Goal: Information Seeking & Learning: Learn about a topic

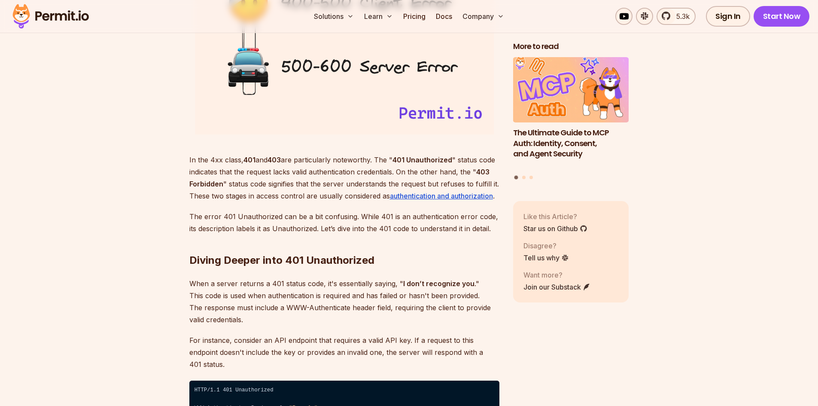
scroll to position [1116, 0]
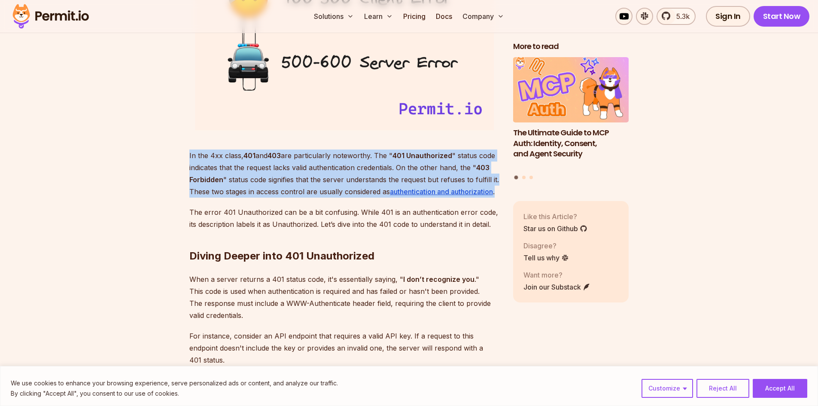
drag, startPoint x: 187, startPoint y: 156, endPoint x: 501, endPoint y: 192, distance: 316.3
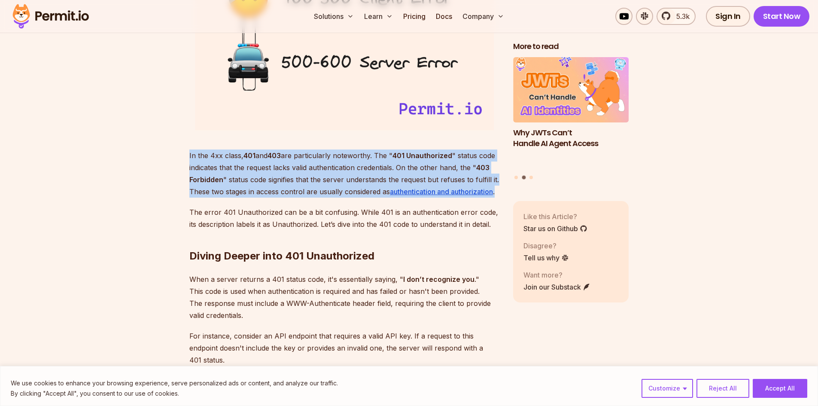
drag, startPoint x: 503, startPoint y: 192, endPoint x: 178, endPoint y: 158, distance: 327.5
drag, startPoint x: 178, startPoint y: 158, endPoint x: 488, endPoint y: 190, distance: 311.9
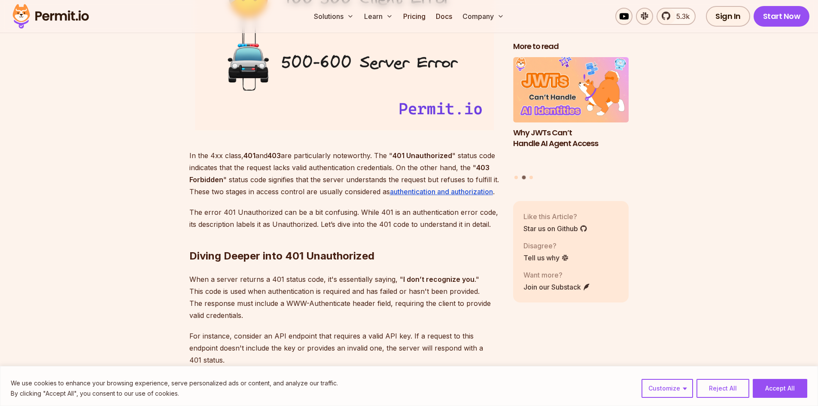
click at [305, 206] on p "The error 401 Unauthorized can be a bit confusing. While 401 is an authenticati…" at bounding box center [344, 218] width 310 height 24
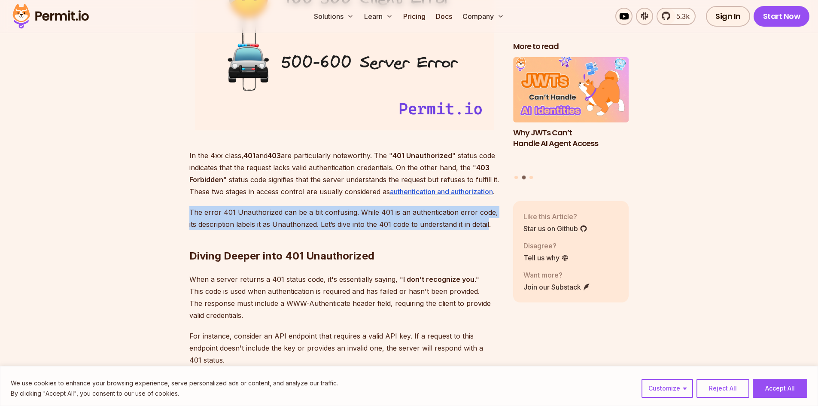
drag, startPoint x: 191, startPoint y: 207, endPoint x: 490, endPoint y: 222, distance: 299.5
click at [490, 222] on p "The error 401 Unauthorized can be a bit confusing. While 401 is an authenticati…" at bounding box center [344, 218] width 310 height 24
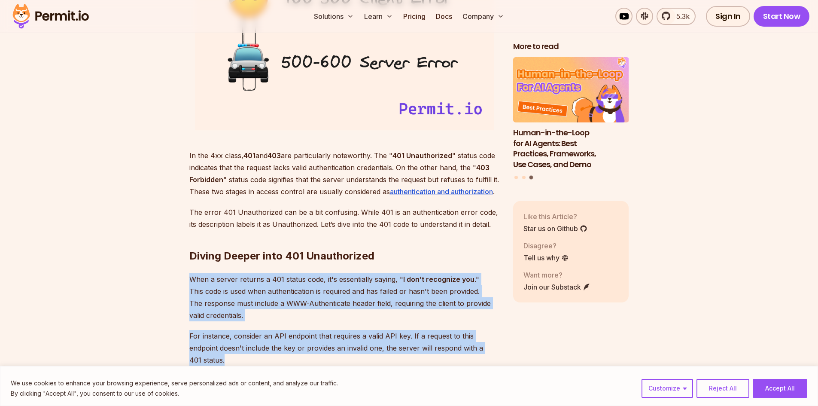
drag, startPoint x: 310, startPoint y: 294, endPoint x: 499, endPoint y: 343, distance: 195.2
drag, startPoint x: 498, startPoint y: 343, endPoint x: 185, endPoint y: 282, distance: 319.8
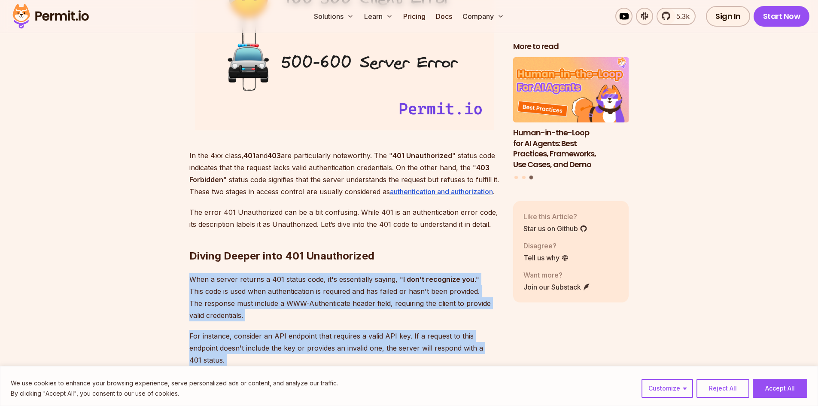
drag, startPoint x: 185, startPoint y: 282, endPoint x: 505, endPoint y: 346, distance: 326.6
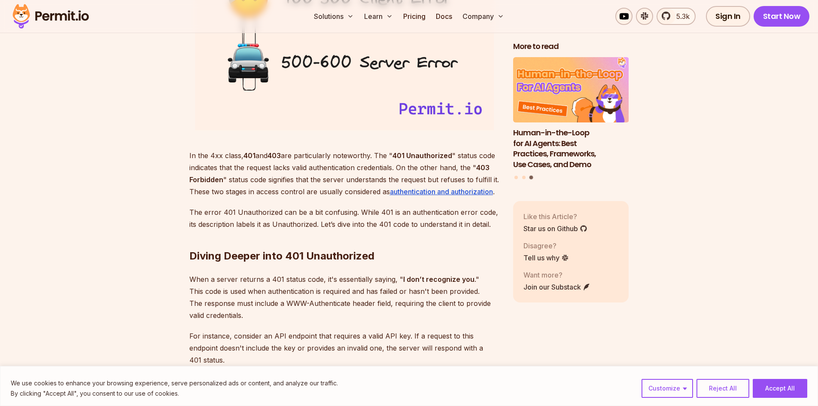
scroll to position [1288, 0]
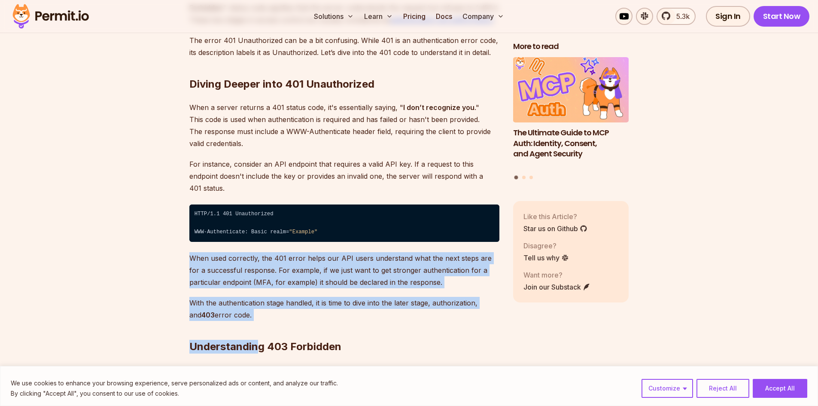
drag, startPoint x: 182, startPoint y: 239, endPoint x: 255, endPoint y: 304, distance: 97.6
click at [255, 305] on h2 "Understanding 403 Forbidden" at bounding box center [344, 329] width 310 height 48
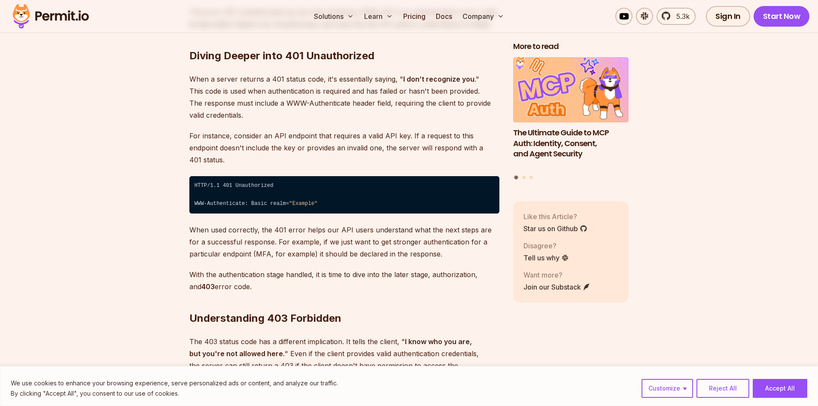
scroll to position [1374, 0]
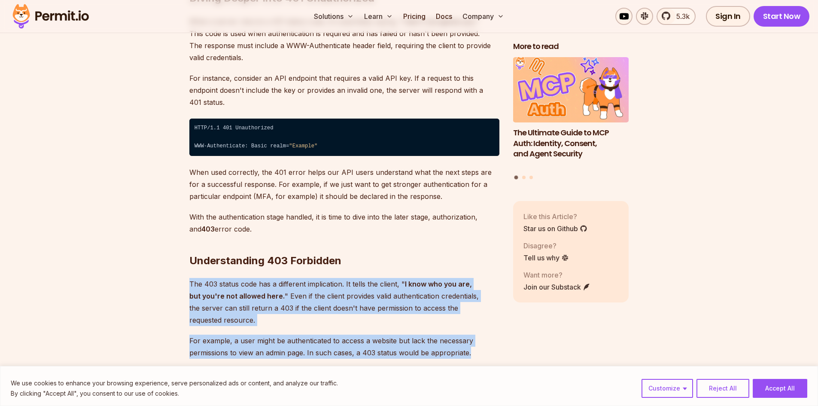
drag, startPoint x: 184, startPoint y: 276, endPoint x: 490, endPoint y: 327, distance: 310.7
click at [489, 334] on p "For example, a user might be authenticated to access a website but lack the nec…" at bounding box center [344, 346] width 310 height 24
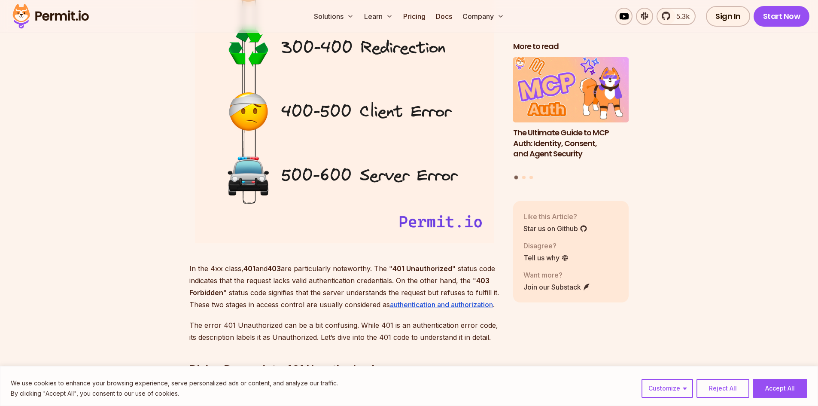
scroll to position [773, 0]
